Goal: Find specific page/section: Find specific page/section

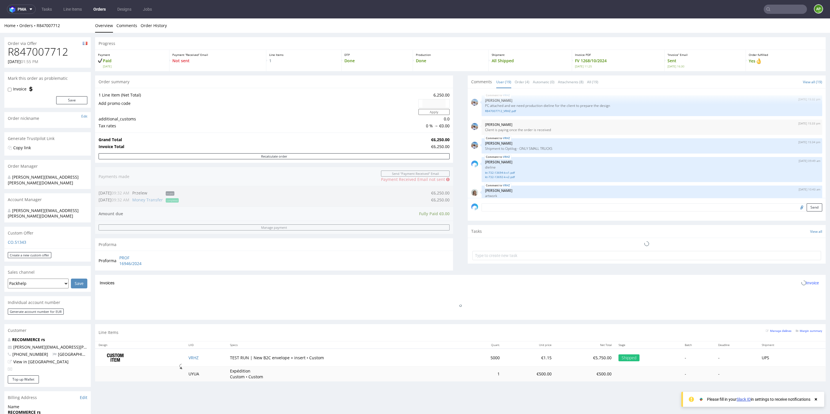
scroll to position [377, 0]
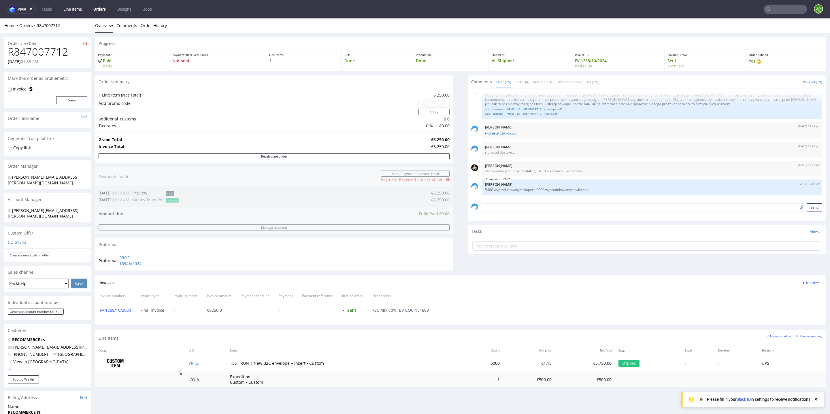
click at [78, 8] on link "Line Items" at bounding box center [72, 9] width 25 height 9
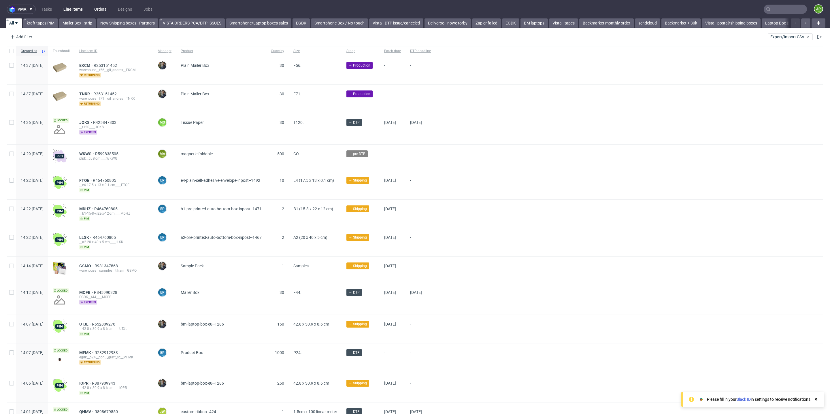
click at [96, 10] on link "Orders" at bounding box center [100, 9] width 19 height 9
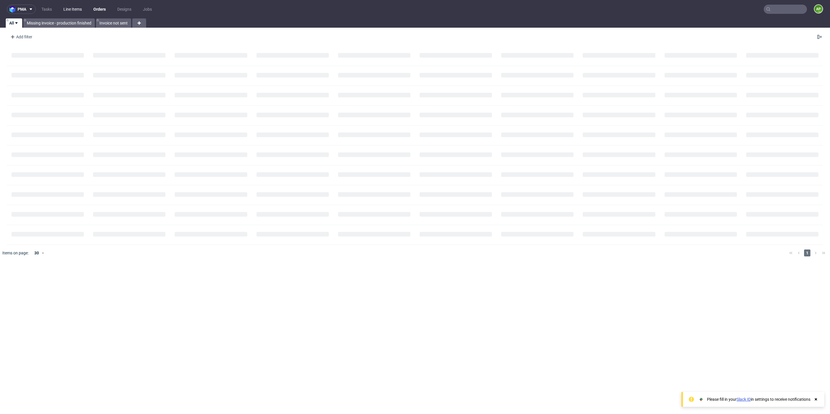
click at [79, 8] on link "Line Items" at bounding box center [72, 9] width 25 height 9
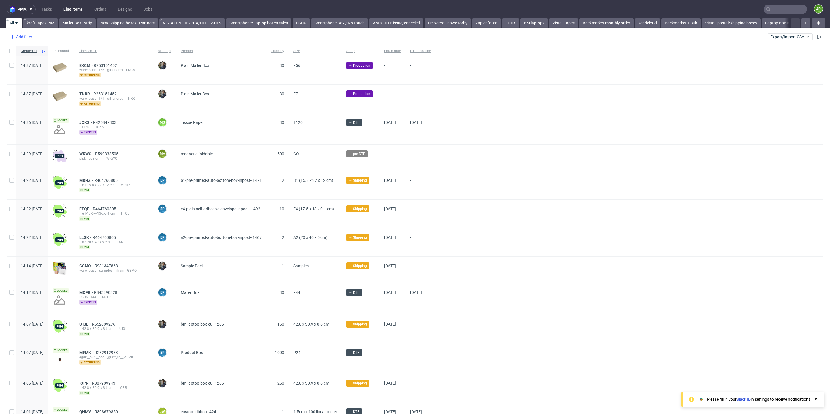
click at [28, 39] on div "Add filter" at bounding box center [20, 36] width 25 height 9
click at [34, 48] on input "text" at bounding box center [44, 49] width 69 height 9
type input "prod"
click at [34, 95] on div "Product" at bounding box center [44, 93] width 69 height 8
type input "hot s"
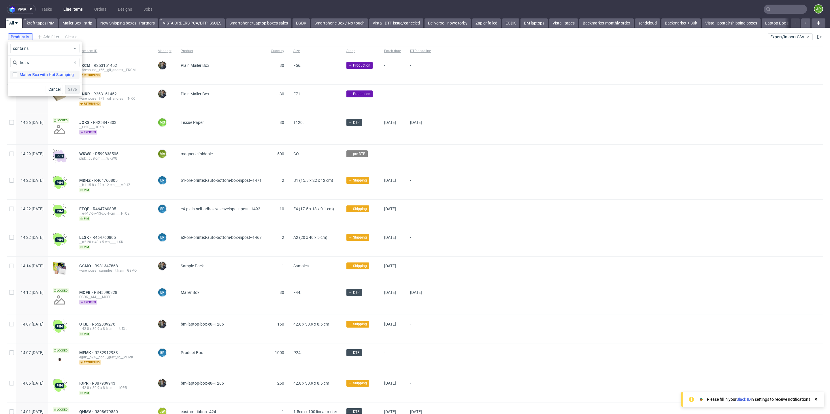
click at [35, 75] on div "Mailer Box with Hot Stamping" at bounding box center [47, 75] width 54 height 6
click at [17, 75] on input "Mailer Box with Hot Stamping" at bounding box center [15, 74] width 5 height 5
checkbox input "true"
click at [72, 90] on span "Save" at bounding box center [72, 89] width 9 height 4
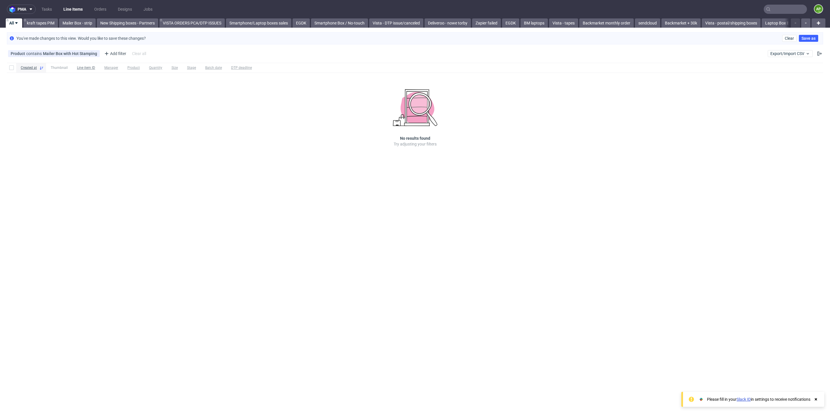
click at [0, 0] on icon at bounding box center [0, 0] width 0 height 0
